Goal: Task Accomplishment & Management: Manage account settings

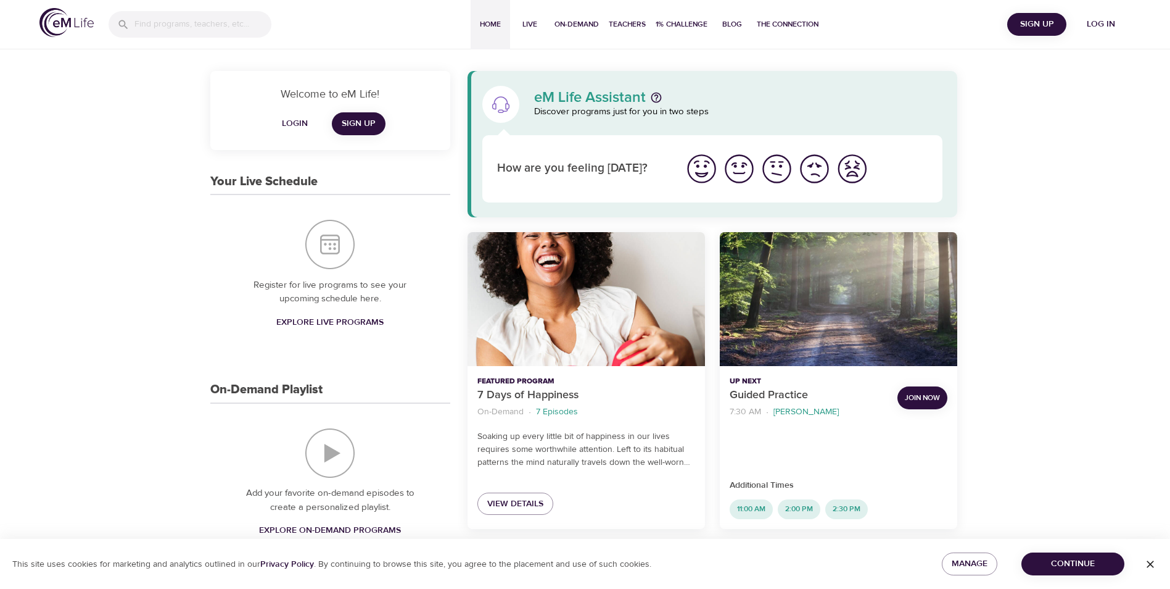
click at [300, 126] on span "Login" at bounding box center [295, 123] width 30 height 15
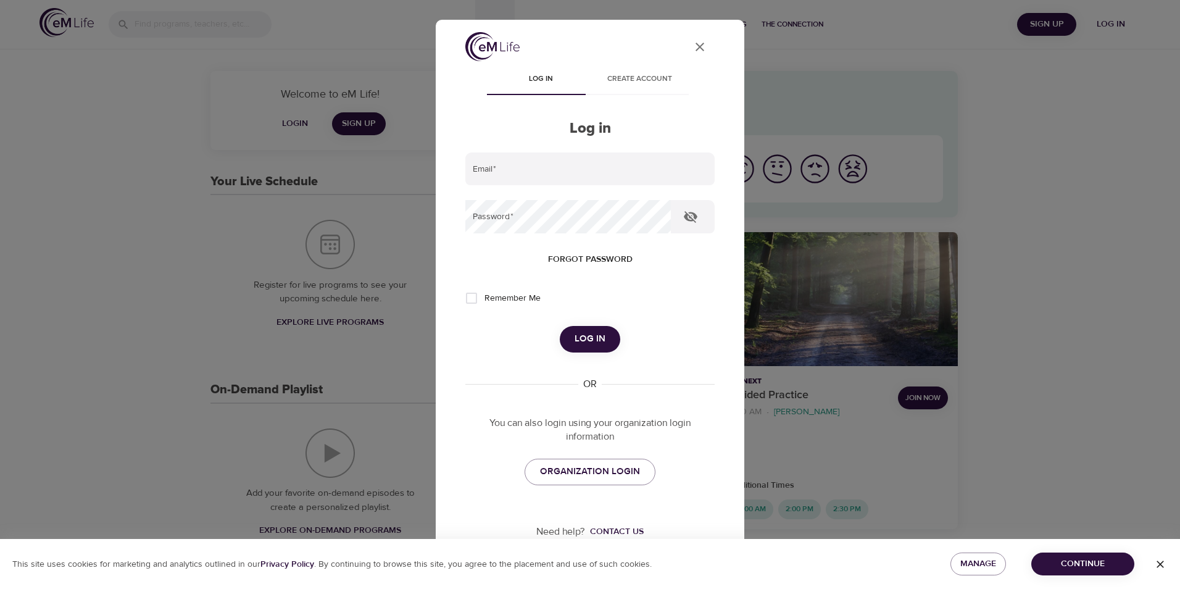
type input "[EMAIL_ADDRESS][DOMAIN_NAME]"
click at [587, 331] on span "Log in" at bounding box center [589, 339] width 31 height 16
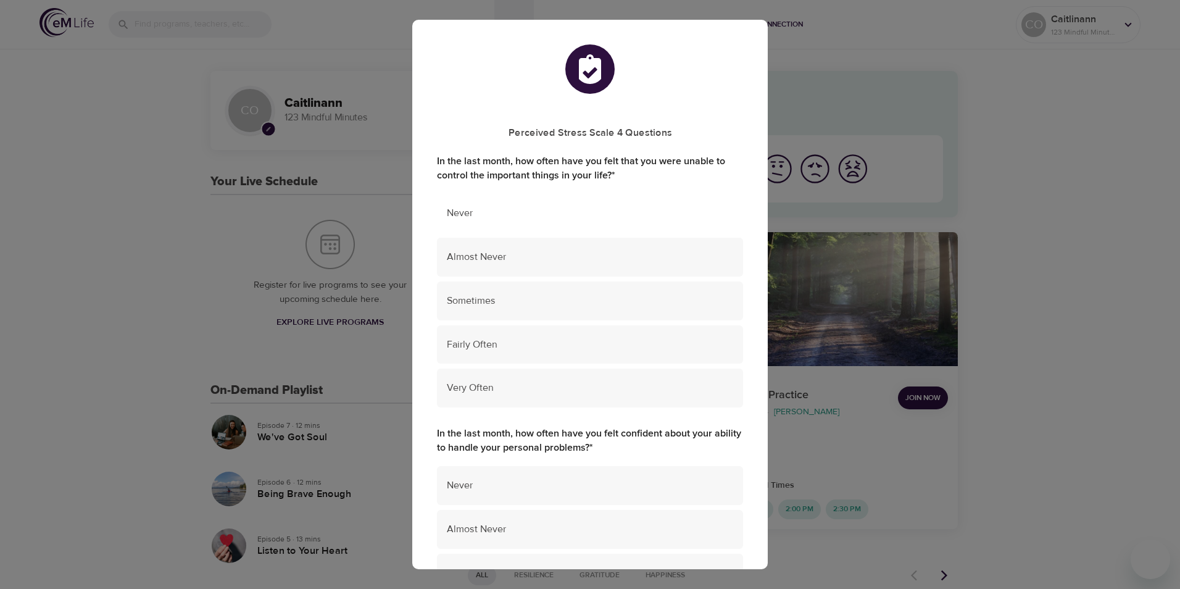
click at [584, 217] on span "Never" at bounding box center [590, 213] width 286 height 14
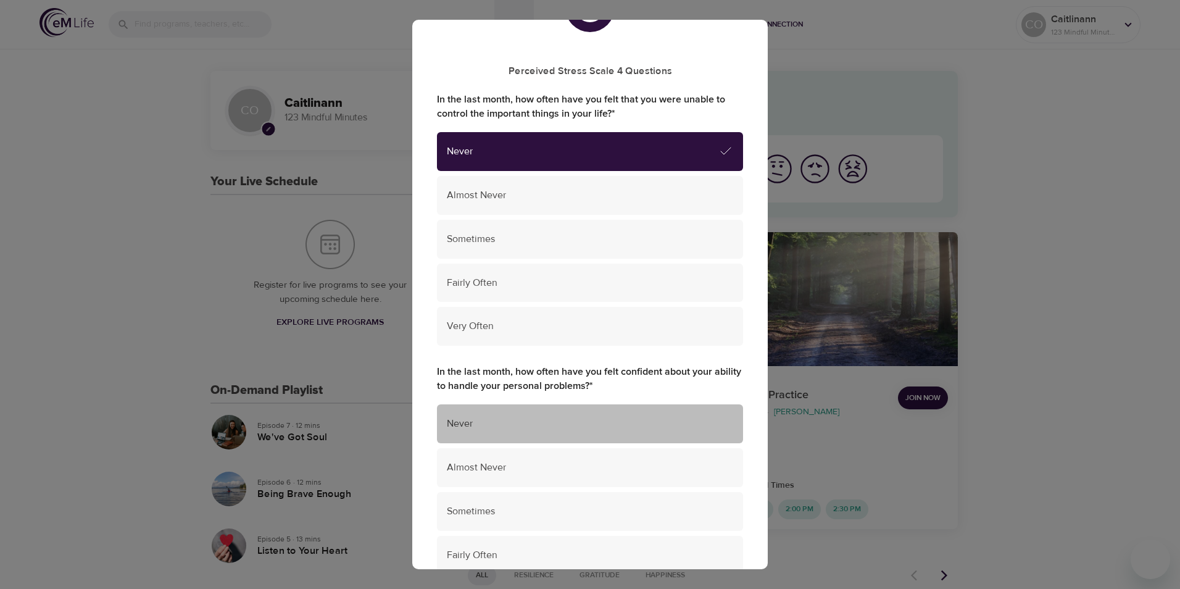
click at [598, 424] on span "Never" at bounding box center [590, 423] width 286 height 14
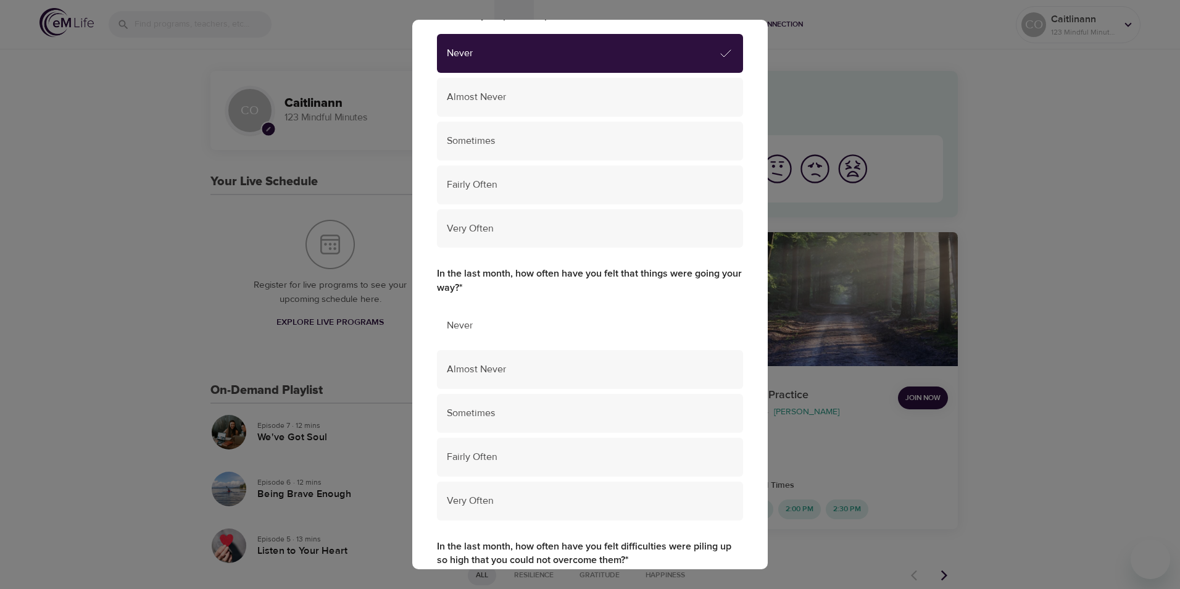
click at [599, 315] on div "Never" at bounding box center [590, 325] width 306 height 39
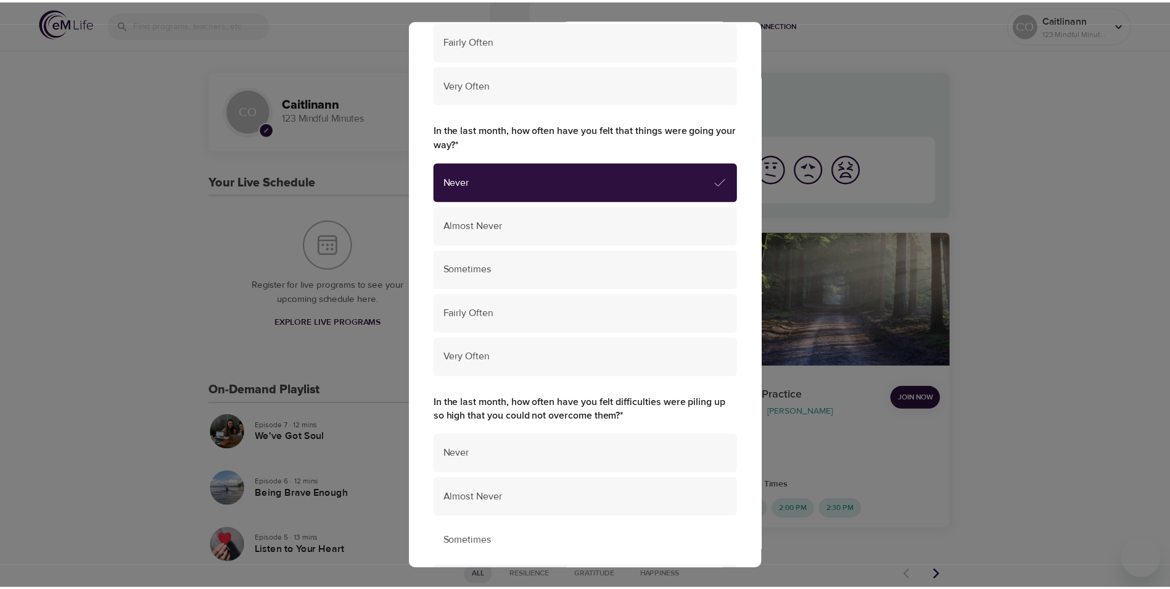
scroll to position [740, 0]
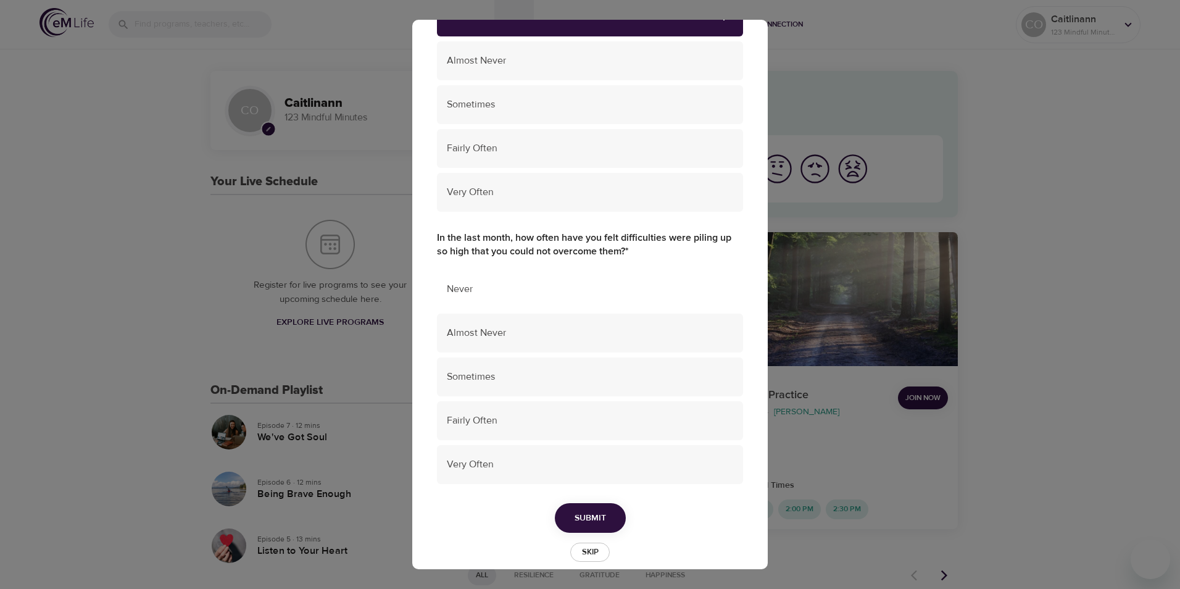
click at [607, 288] on span "Never" at bounding box center [590, 289] width 286 height 14
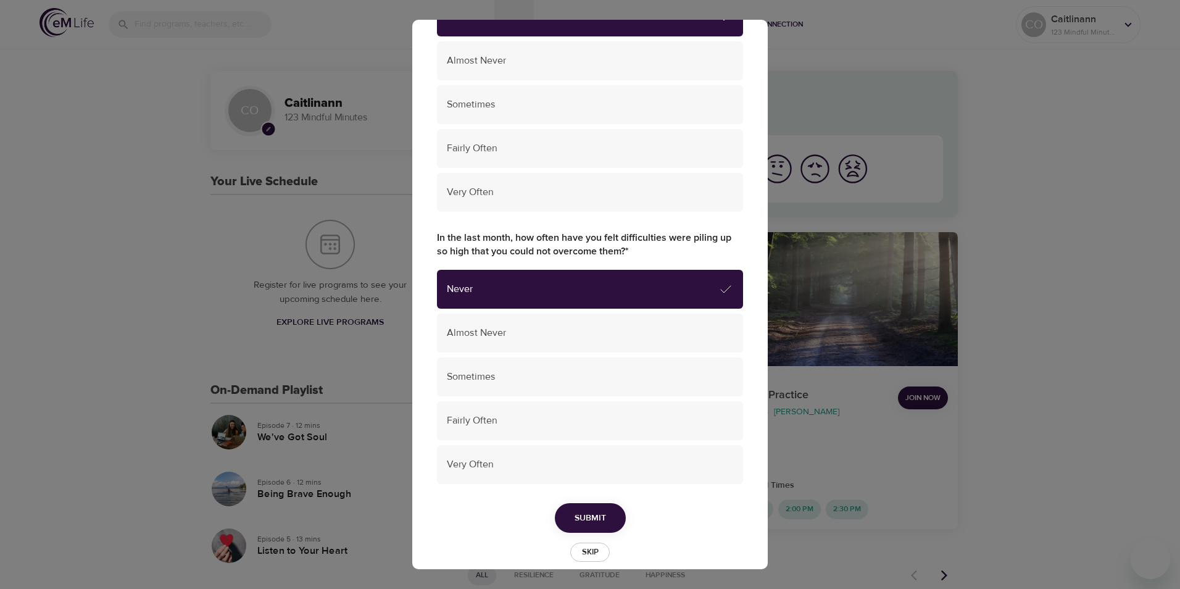
click at [586, 509] on button "Submit" at bounding box center [590, 518] width 71 height 30
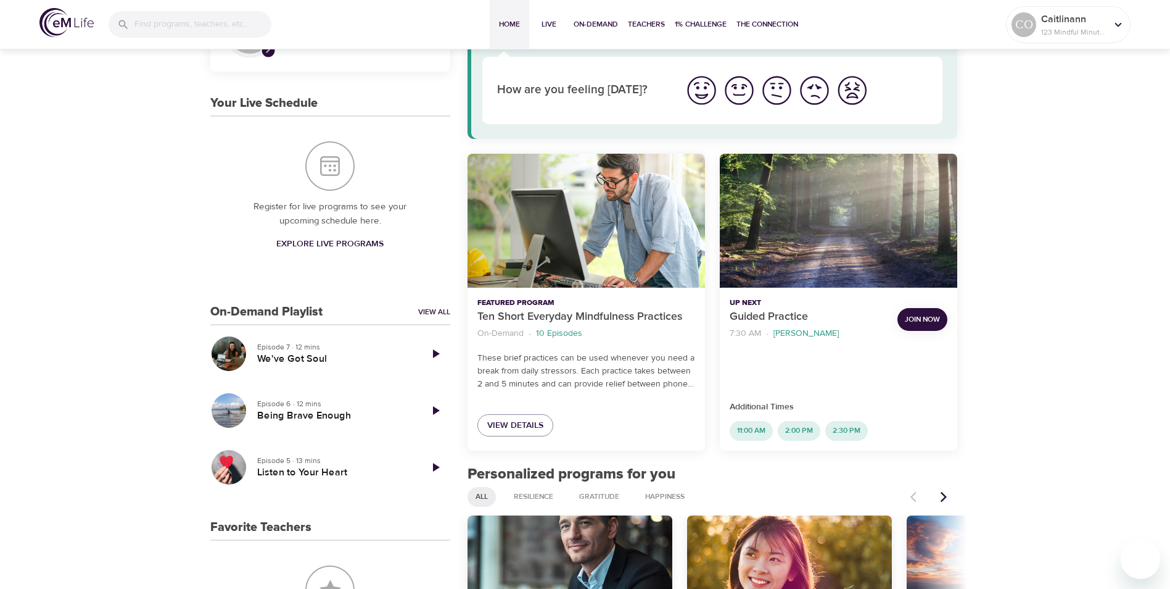
scroll to position [62, 0]
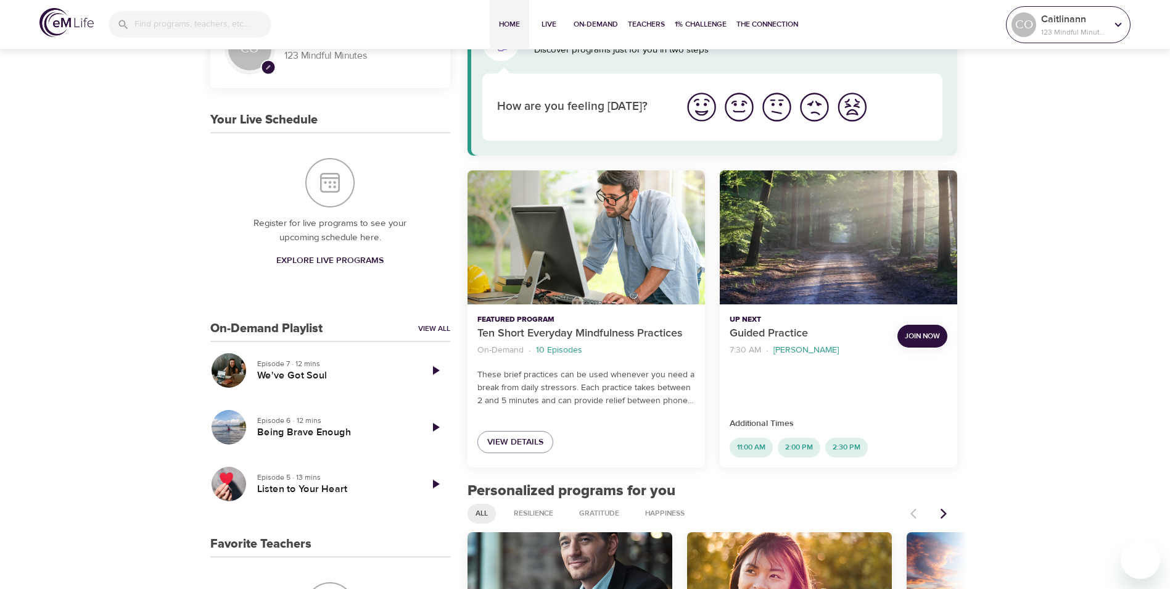
click at [1079, 34] on p "123 Mindful Minutes" at bounding box center [1073, 32] width 65 height 11
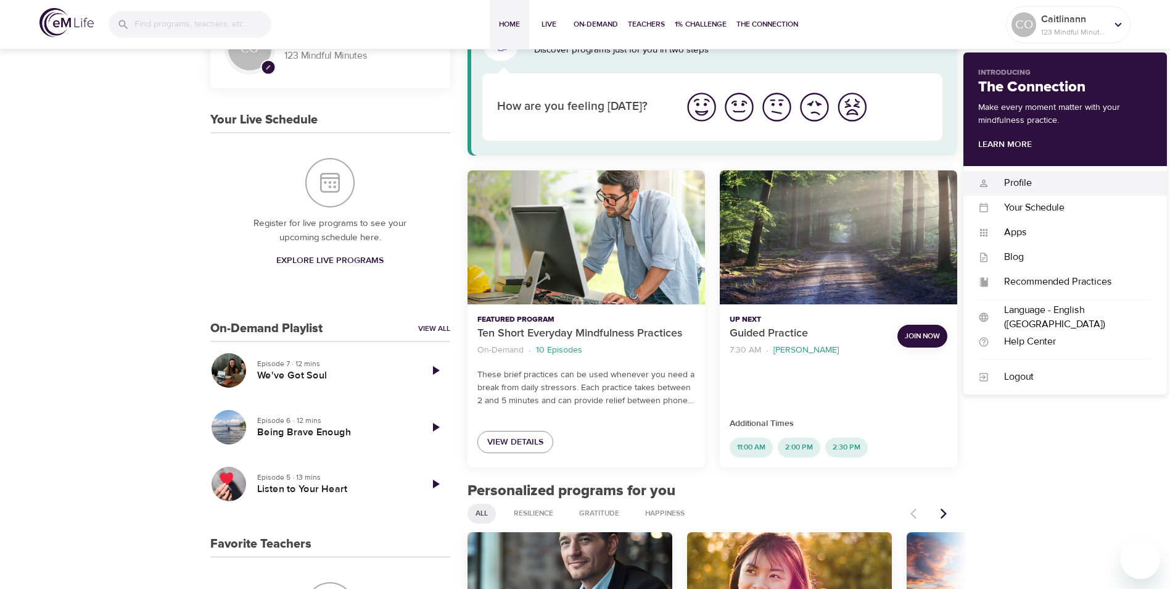
click at [1053, 178] on div "Profile" at bounding box center [1071, 183] width 163 height 14
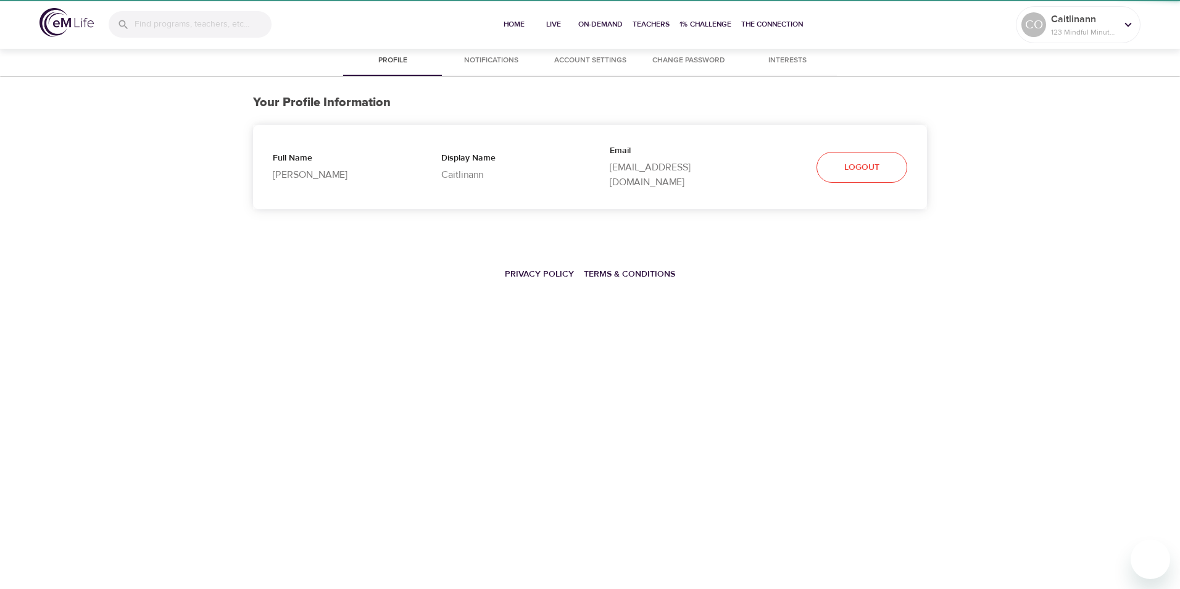
select select "10"
